Goal: Check status: Check status

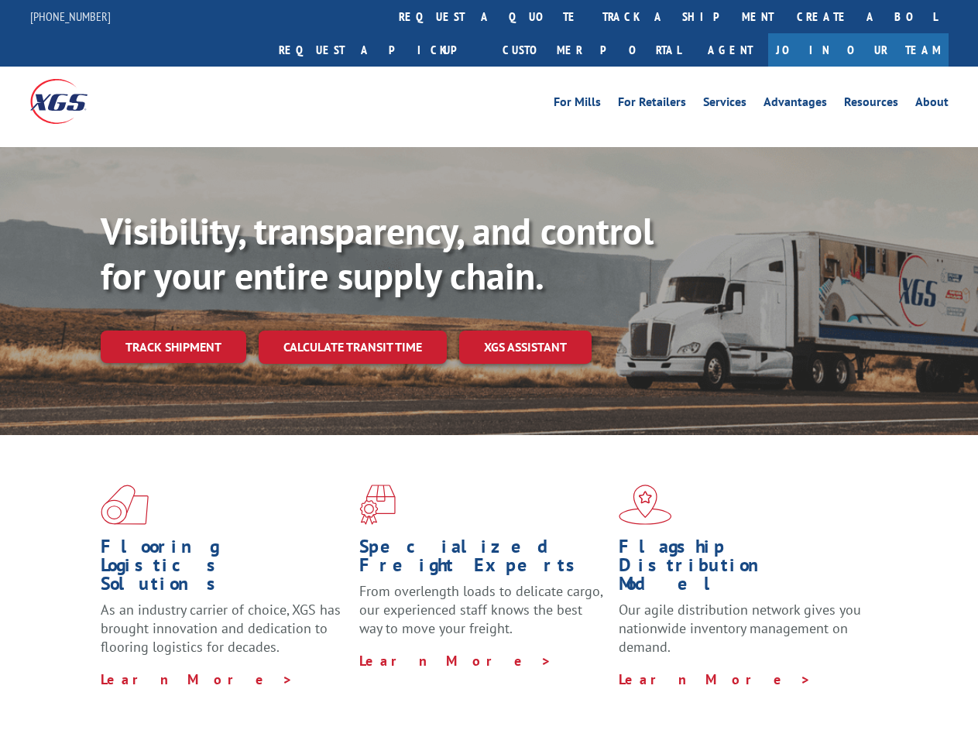
click at [488, 365] on div "Visibility, transparency, and control for your entire supply chain. Track shipm…" at bounding box center [539, 317] width 877 height 216
click at [591, 16] on link "track a shipment" at bounding box center [688, 16] width 194 height 33
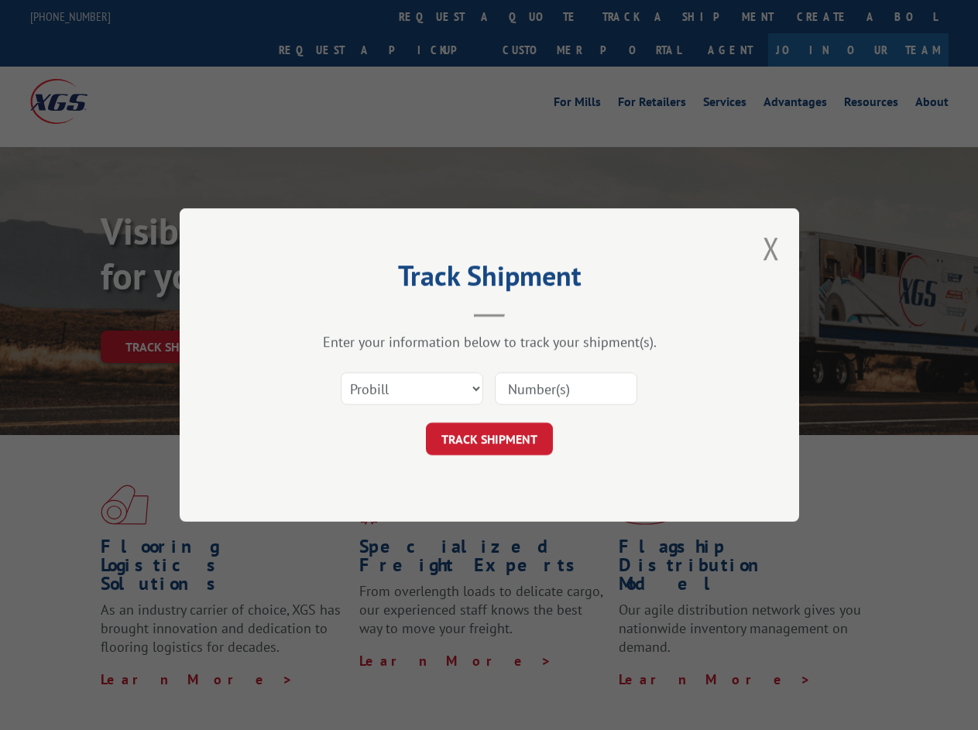
click at [540, 16] on div "Track Shipment Enter your information below to track your shipment(s). Select c…" at bounding box center [489, 365] width 978 height 730
click at [637, 16] on div "Track Shipment Enter your information below to track your shipment(s). Select c…" at bounding box center [489, 365] width 978 height 730
click at [173, 313] on div "Track Shipment Enter your information below to track your shipment(s). Select c…" at bounding box center [489, 365] width 978 height 730
click at [351, 313] on header "Track Shipment" at bounding box center [489, 291] width 464 height 53
click at [526, 313] on header "Track Shipment" at bounding box center [489, 291] width 464 height 53
